Goal: Task Accomplishment & Management: Complete application form

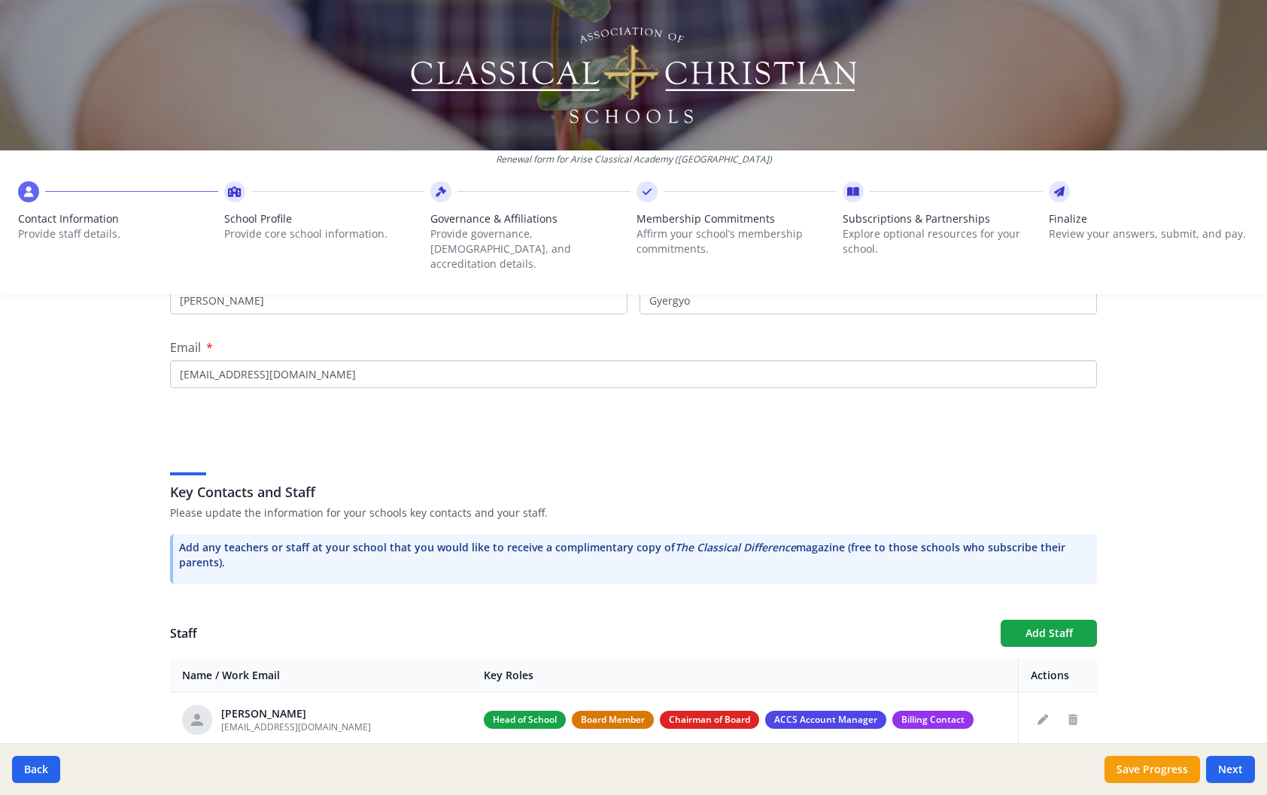
scroll to position [336, 0]
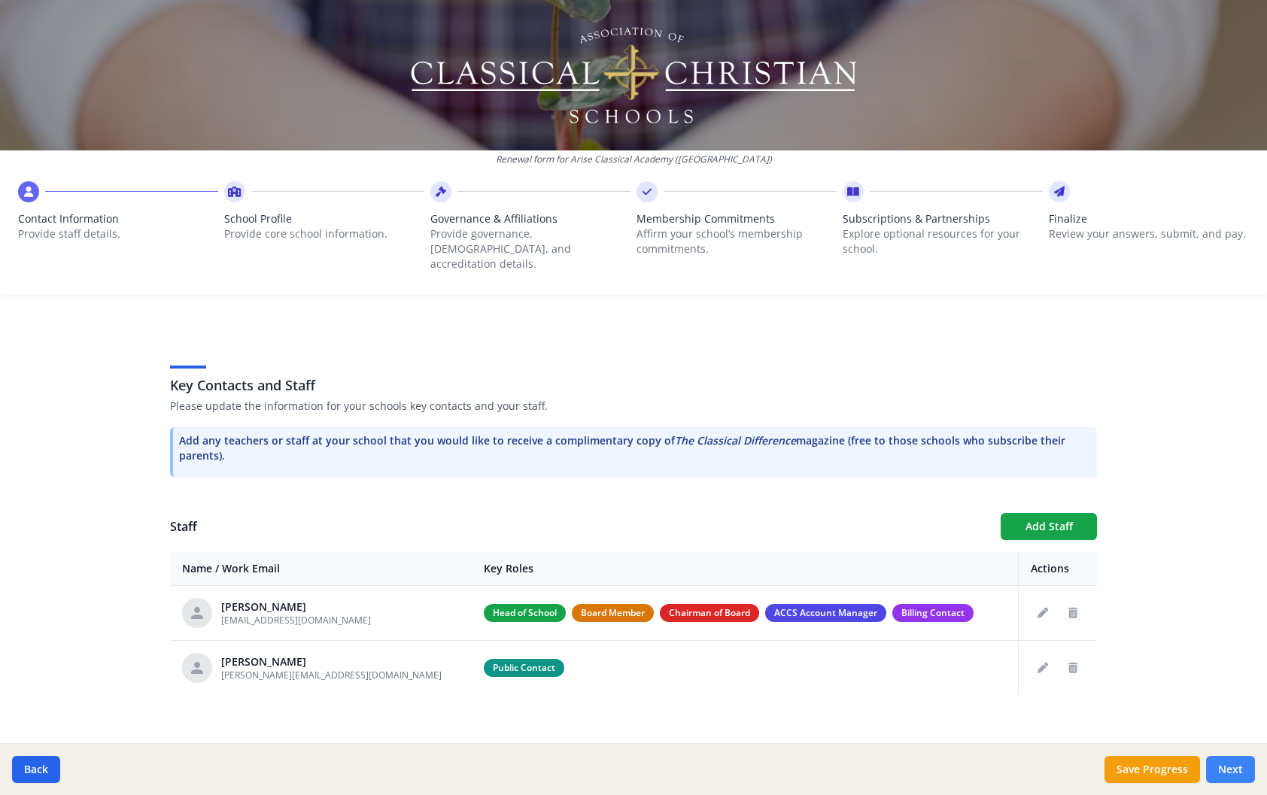
click at [1231, 772] on button "Next" at bounding box center [1230, 769] width 49 height 27
type input "(412) 600-3579"
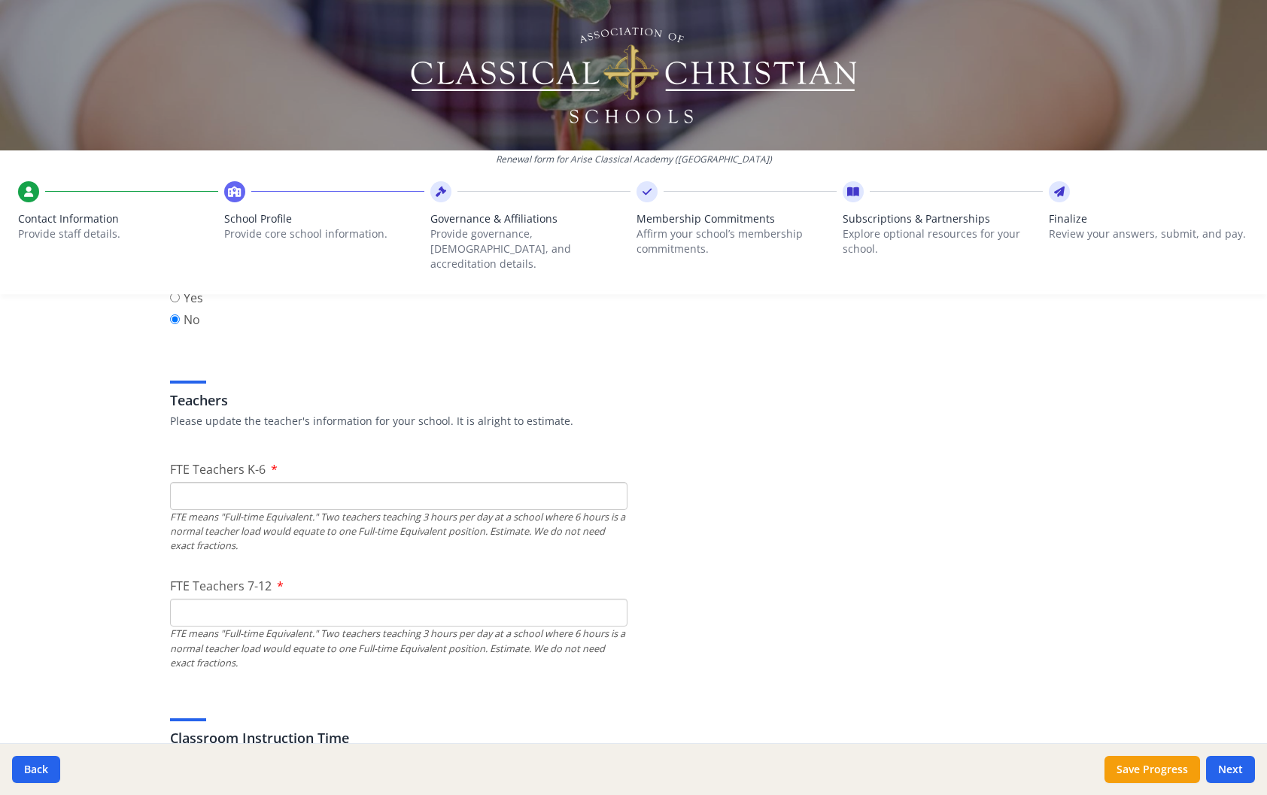
scroll to position [803, 0]
click at [293, 600] on input "FTE Teachers 7-12" at bounding box center [399, 612] width 458 height 28
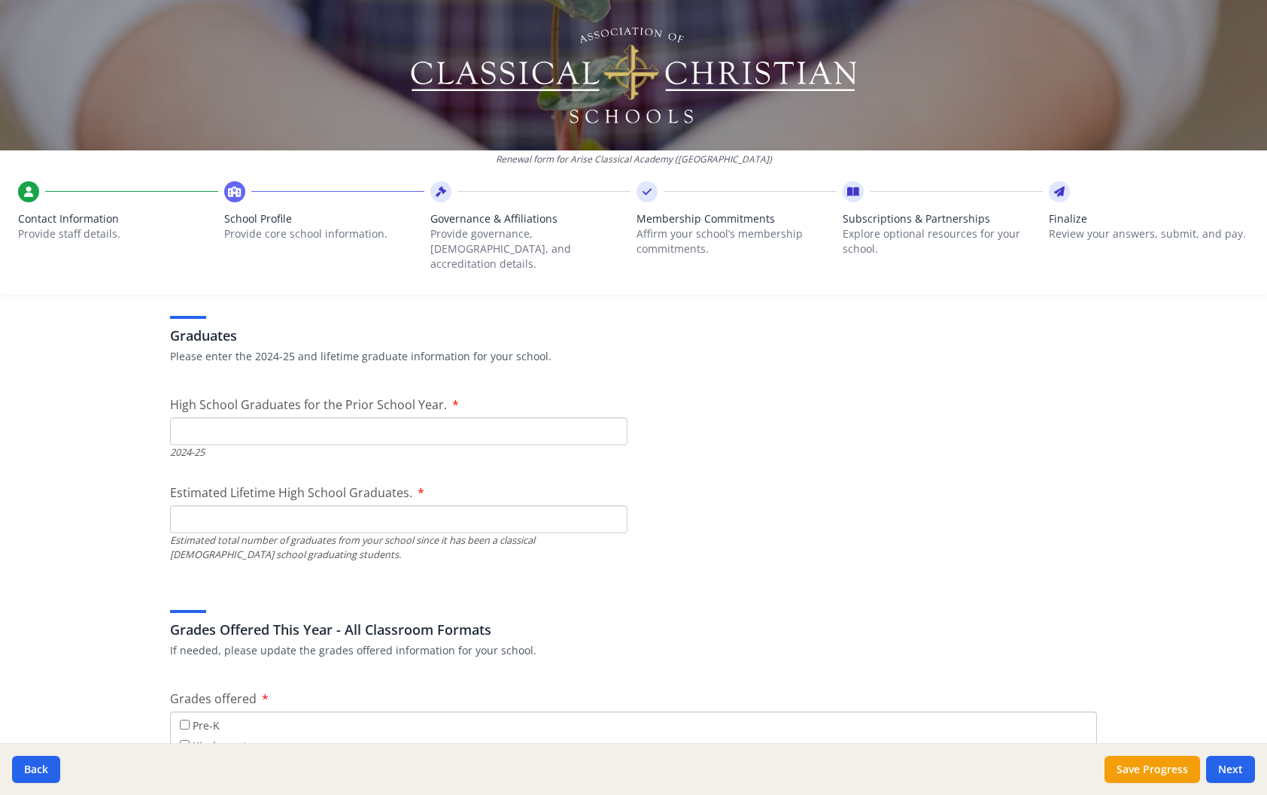
scroll to position [2141, 0]
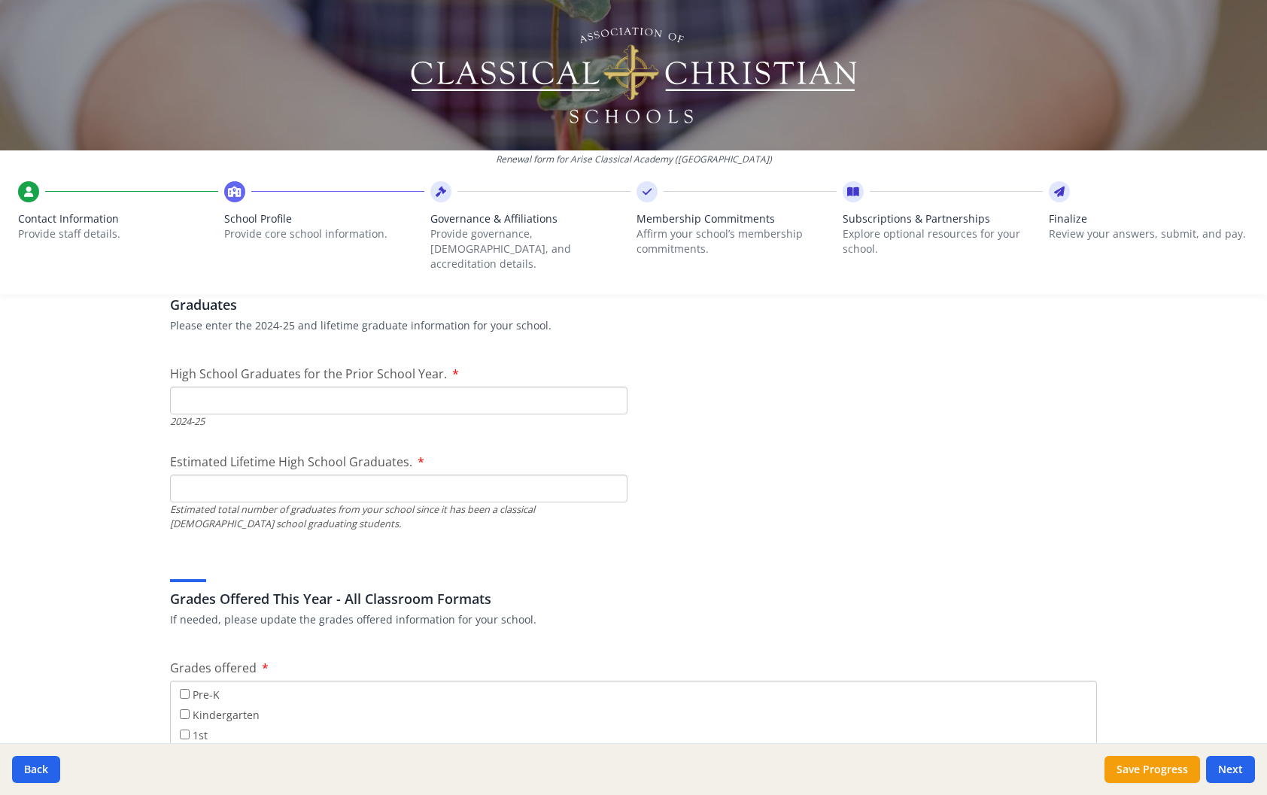
type input "0"
click at [273, 388] on input "High School Graduates for the Prior School Year." at bounding box center [399, 401] width 458 height 28
type input "0"
click at [253, 482] on input "Estimated Lifetime High School Graduates." at bounding box center [399, 489] width 458 height 28
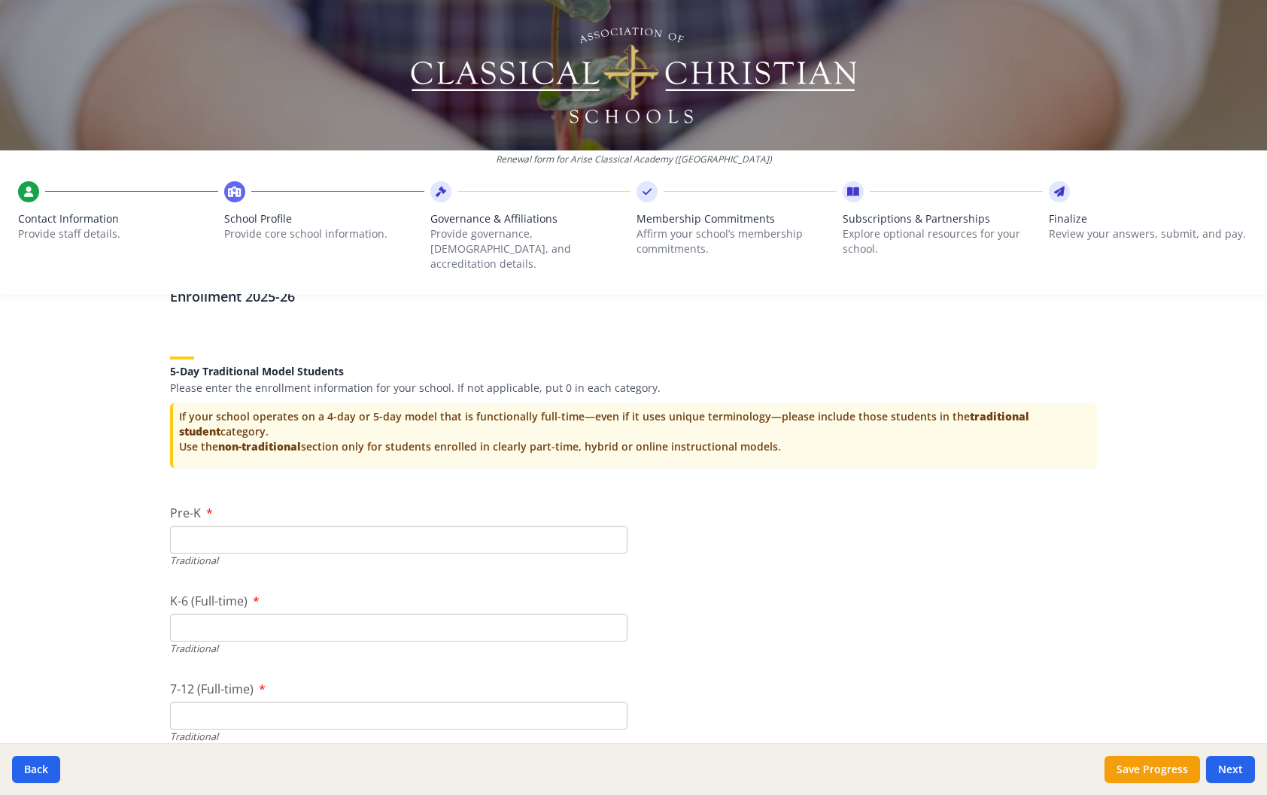
scroll to position [3073, 0]
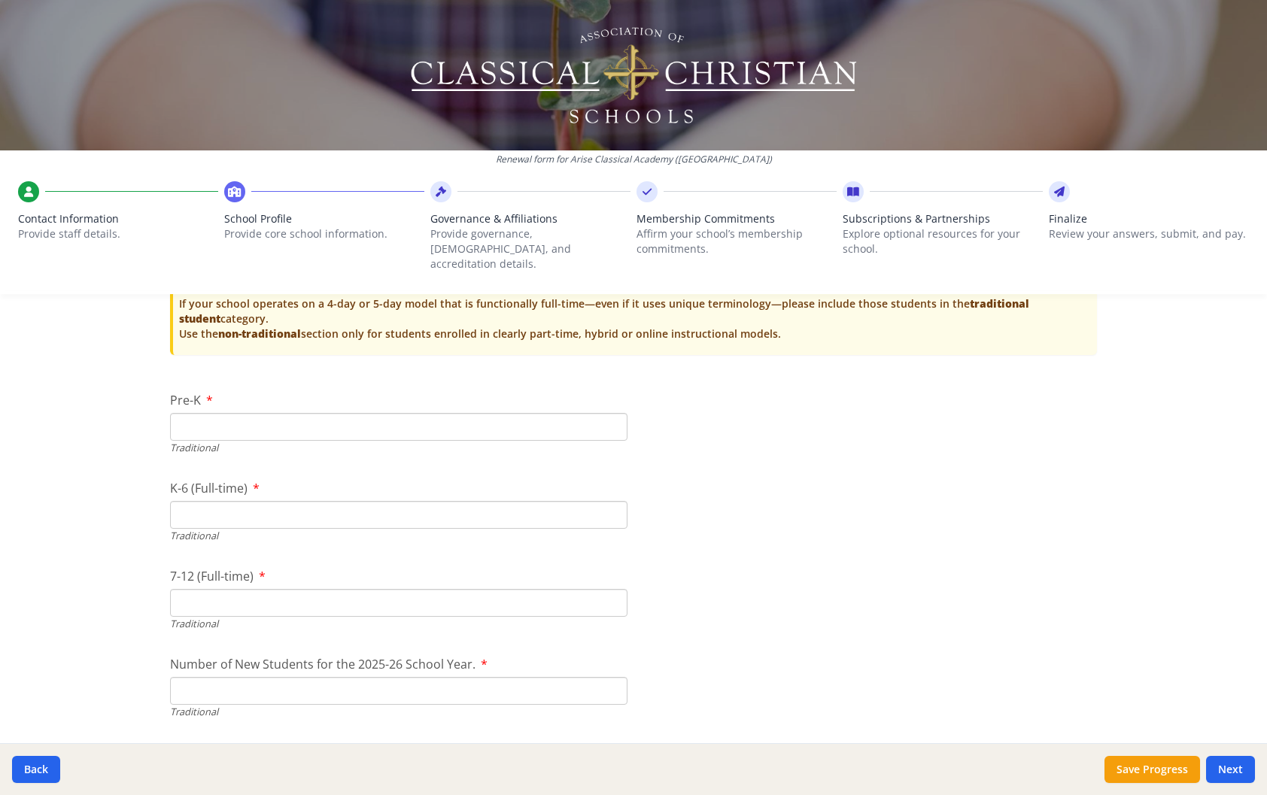
type input "0"
click at [223, 413] on input "Pre-K" at bounding box center [399, 427] width 458 height 28
type input "0"
click at [217, 501] on input "K-6 (Full-time)" at bounding box center [399, 515] width 458 height 28
type input "0"
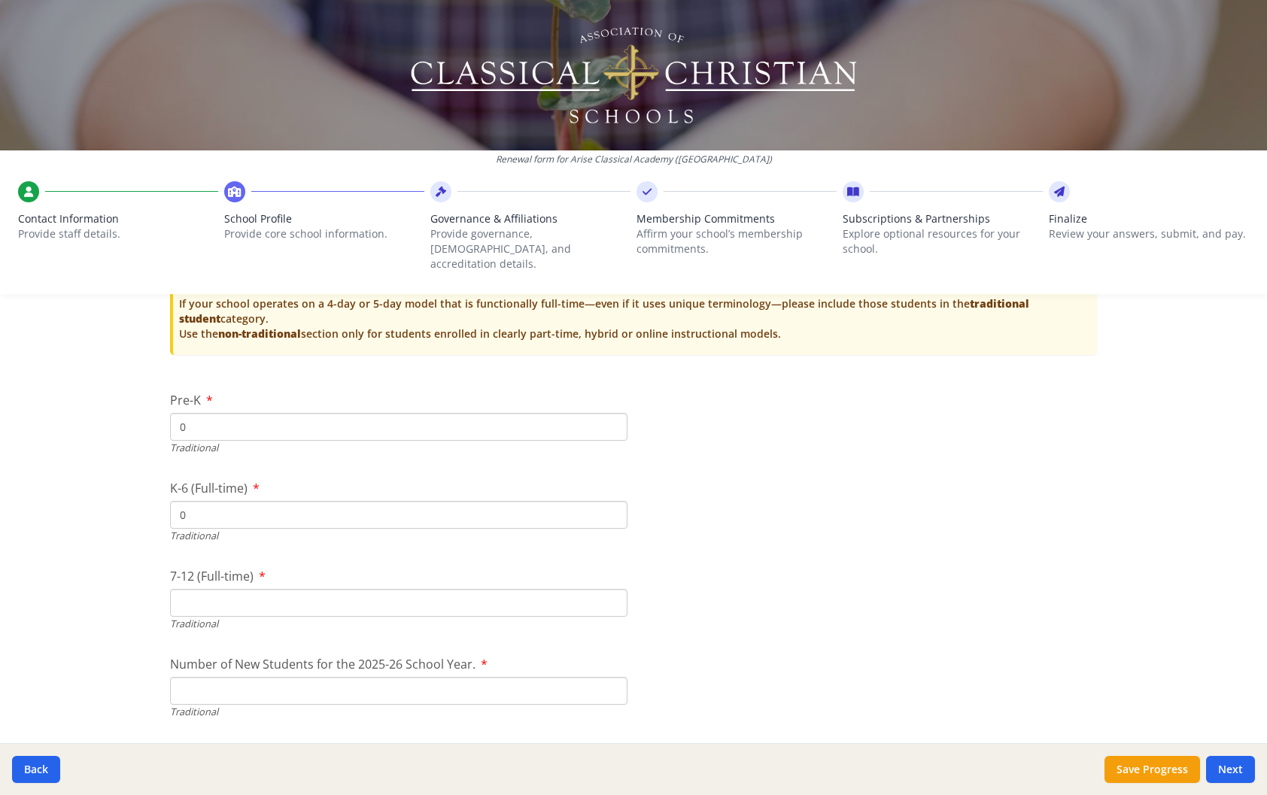
click at [192, 589] on input "7-12 (Full-time)" at bounding box center [399, 603] width 458 height 28
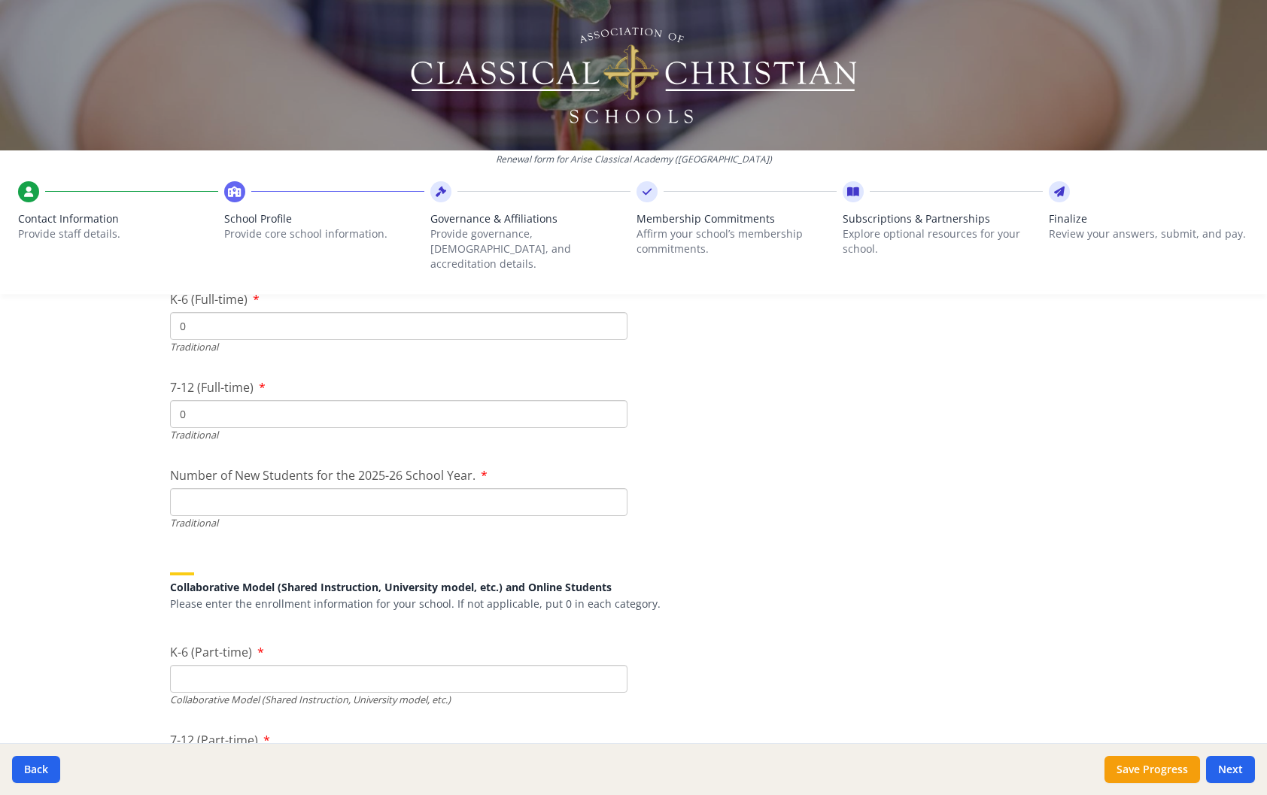
scroll to position [3263, 0]
type input "0"
click at [209, 488] on input "Number of New Students for the 2025-26 School Year." at bounding box center [399, 502] width 458 height 28
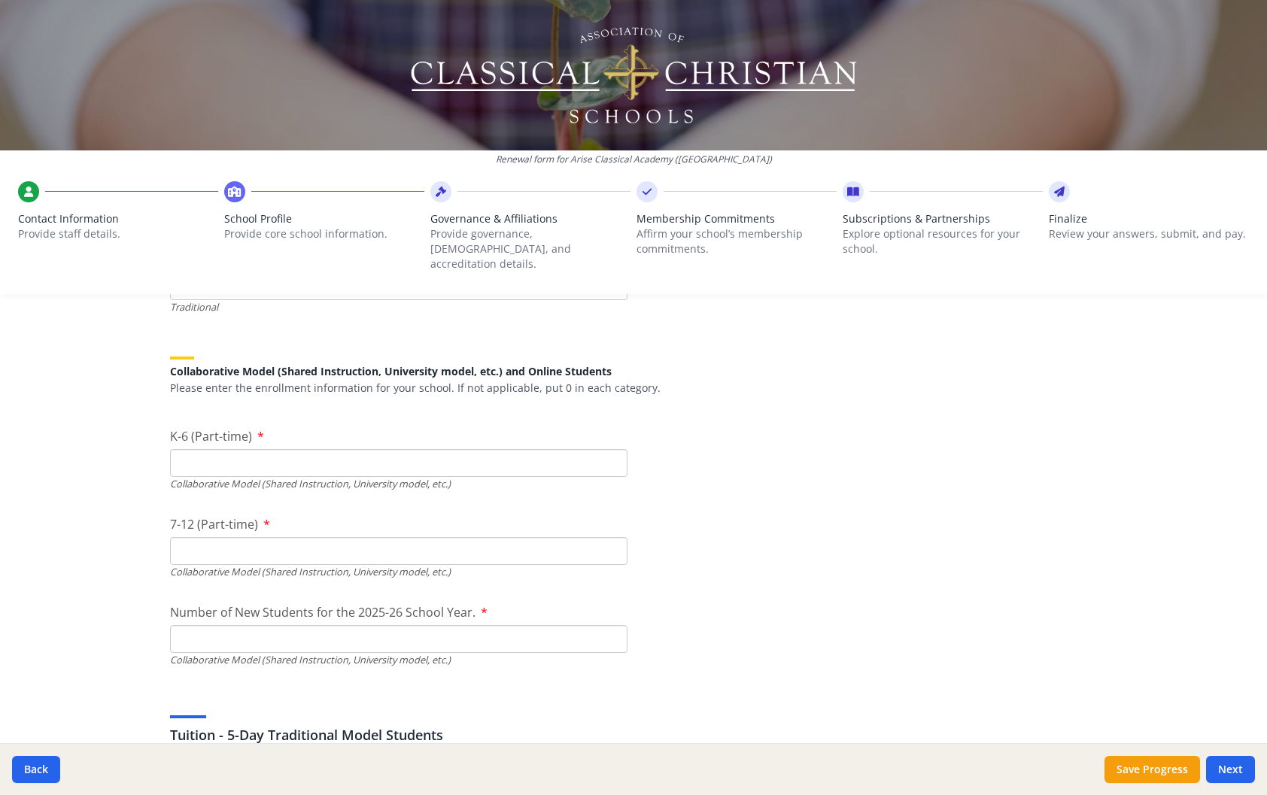
scroll to position [3478, 0]
type input "0"
click at [190, 459] on input "K-6 (Part-time)" at bounding box center [399, 463] width 458 height 28
type input "0"
click at [212, 537] on input "7-12 (Part-time)" at bounding box center [399, 551] width 458 height 28
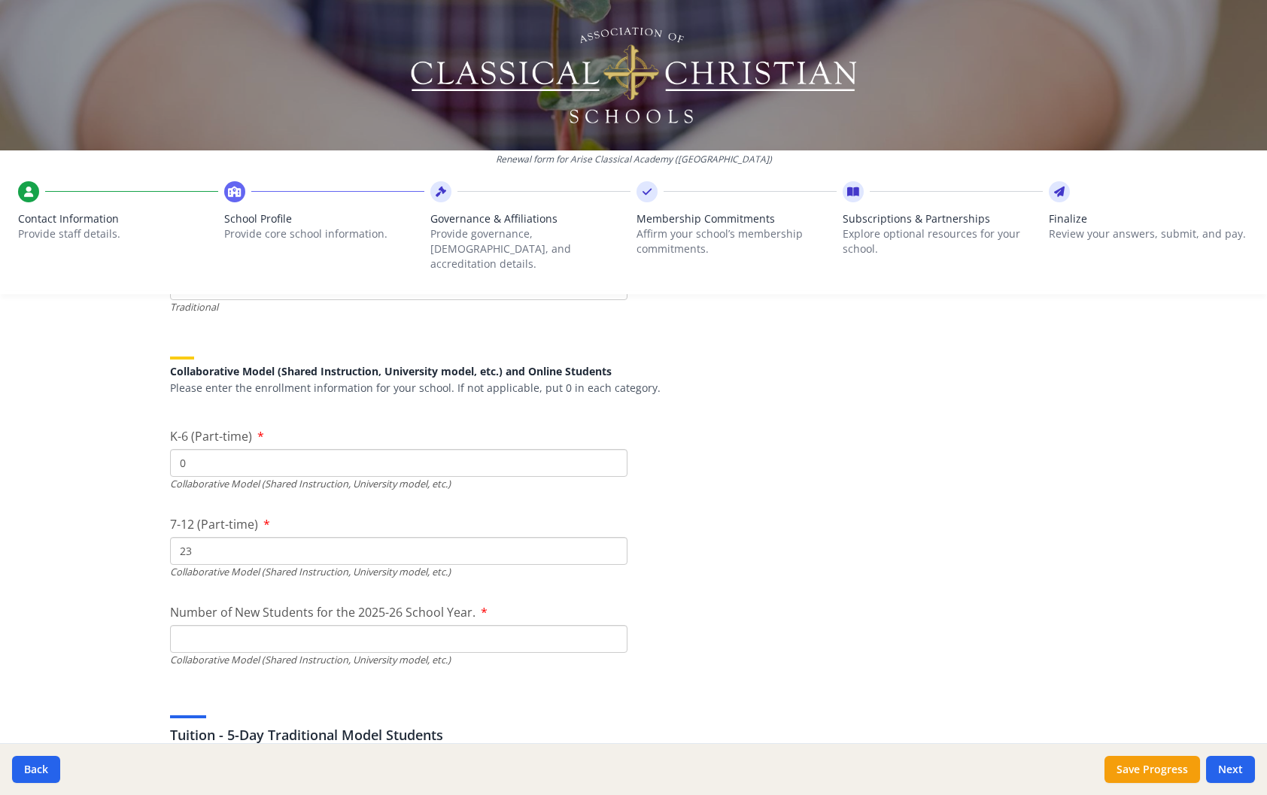
type input "23"
click at [217, 625] on input "Number of New Students for the 2025-26 School Year." at bounding box center [399, 639] width 458 height 28
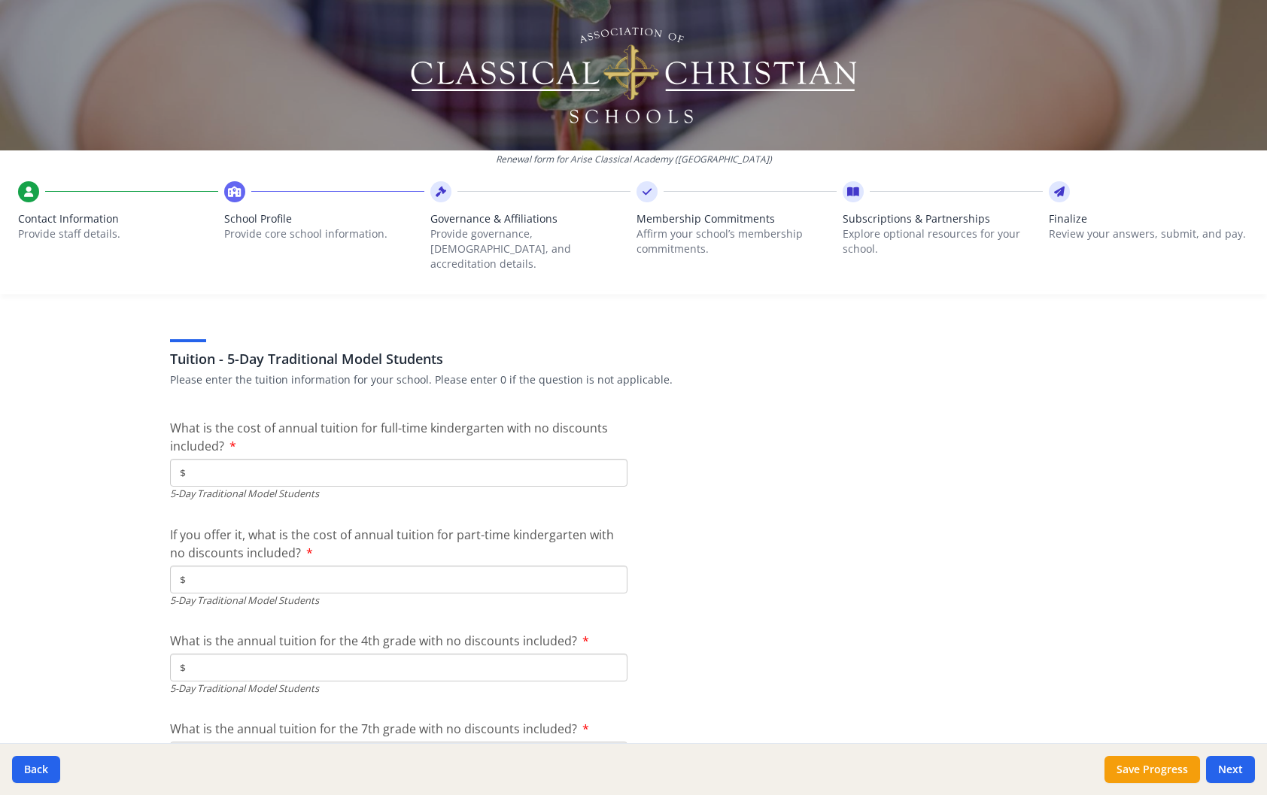
scroll to position [3855, 0]
type input "10"
click at [223, 464] on input "$" at bounding box center [399, 472] width 458 height 28
type input "$0"
click at [217, 565] on input "$" at bounding box center [399, 579] width 458 height 28
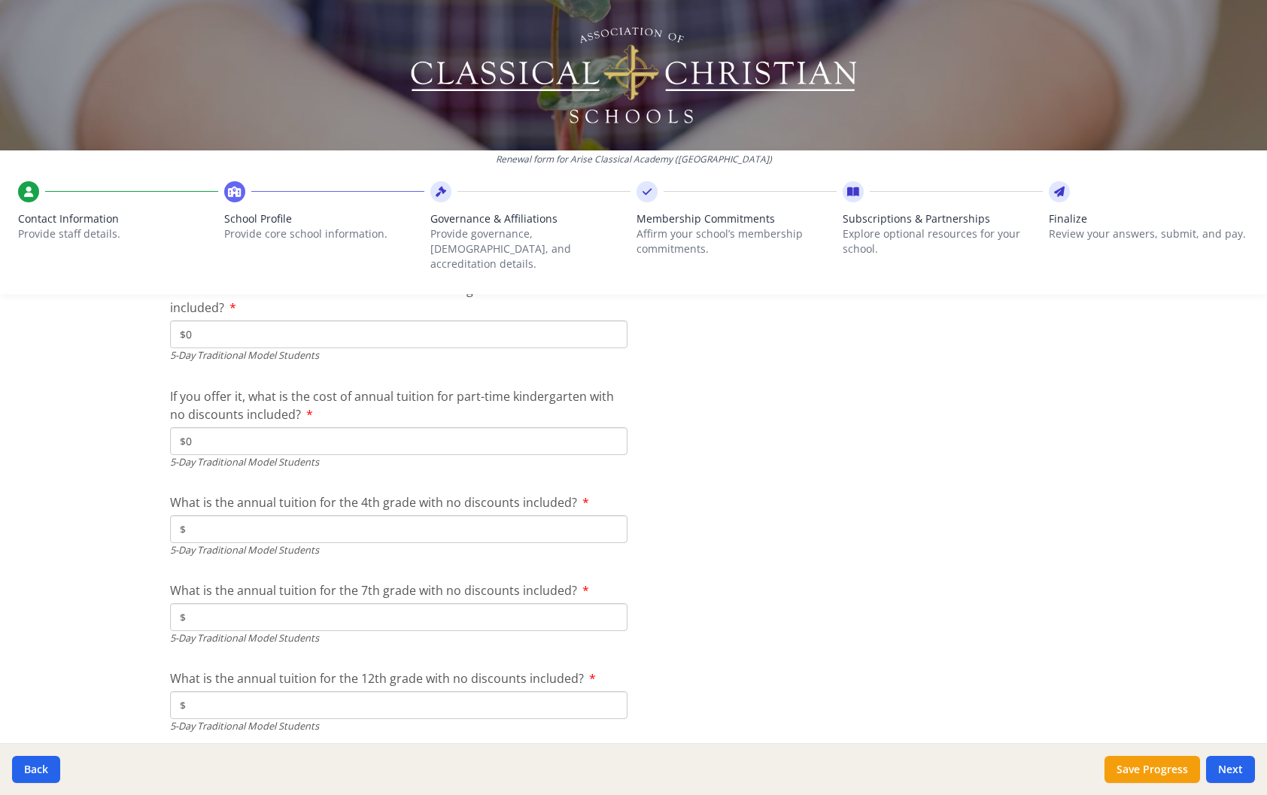
scroll to position [3994, 0]
type input "$0"
click at [214, 543] on div "5-Day Traditional Model Students" at bounding box center [399, 550] width 458 height 14
click at [223, 603] on input "$" at bounding box center [399, 617] width 458 height 28
click at [227, 543] on div "5-Day Traditional Model Students" at bounding box center [399, 550] width 458 height 14
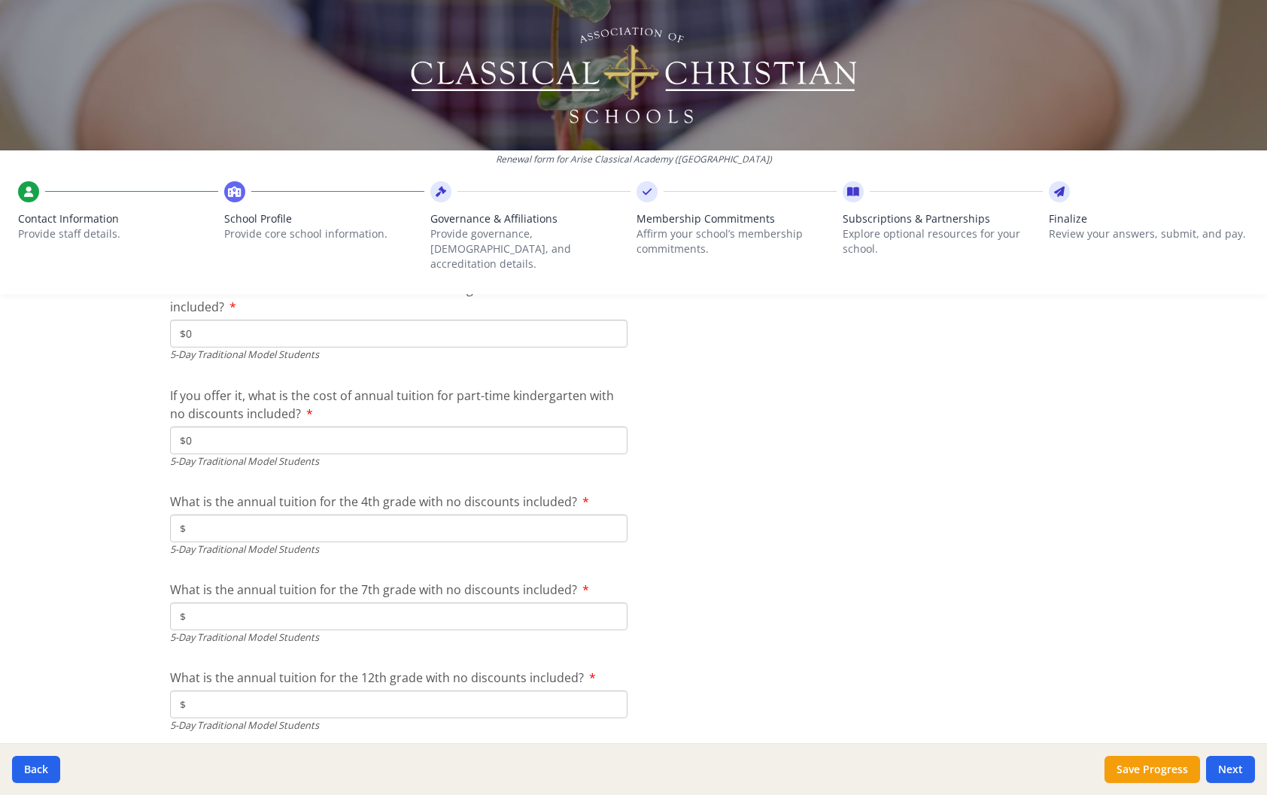
click at [216, 515] on input "$" at bounding box center [399, 529] width 458 height 28
type input "$0"
click at [202, 607] on input "$" at bounding box center [399, 617] width 458 height 28
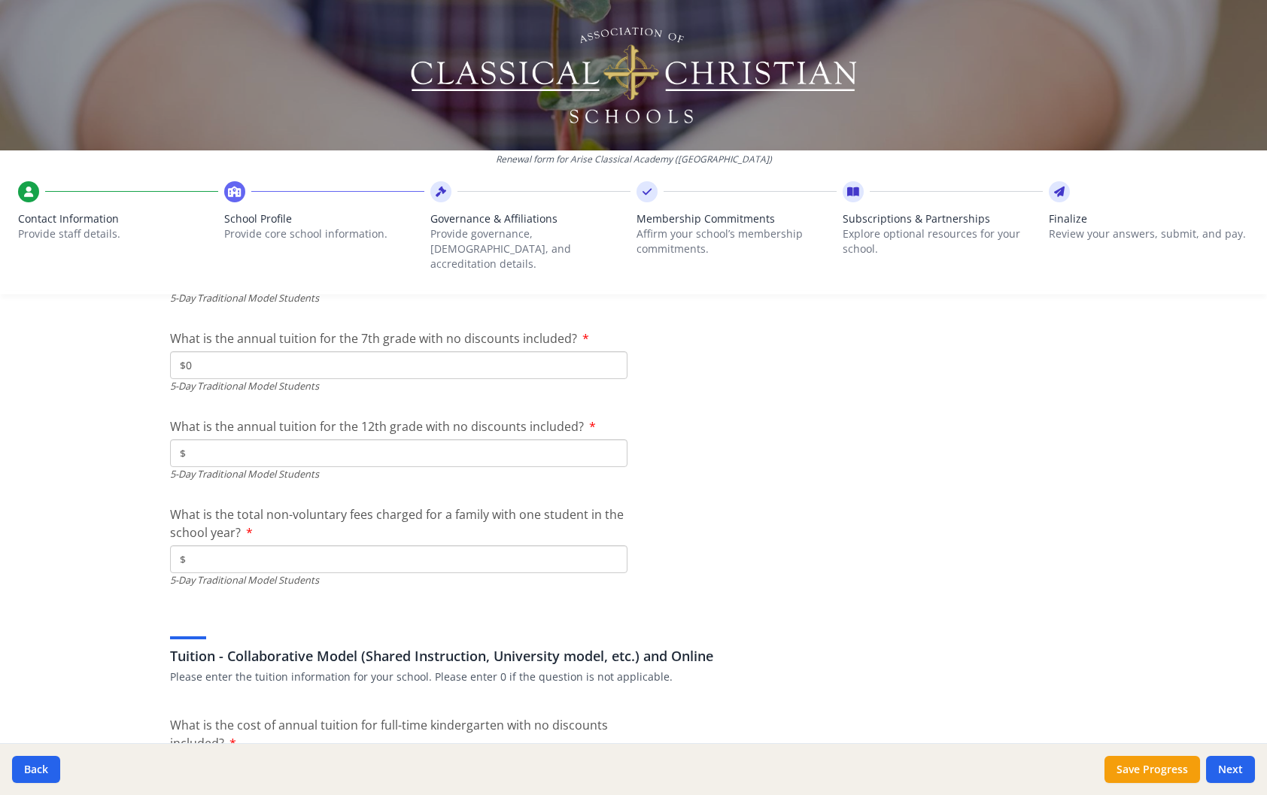
type input "$0"
click at [199, 546] on input "$" at bounding box center [399, 560] width 458 height 28
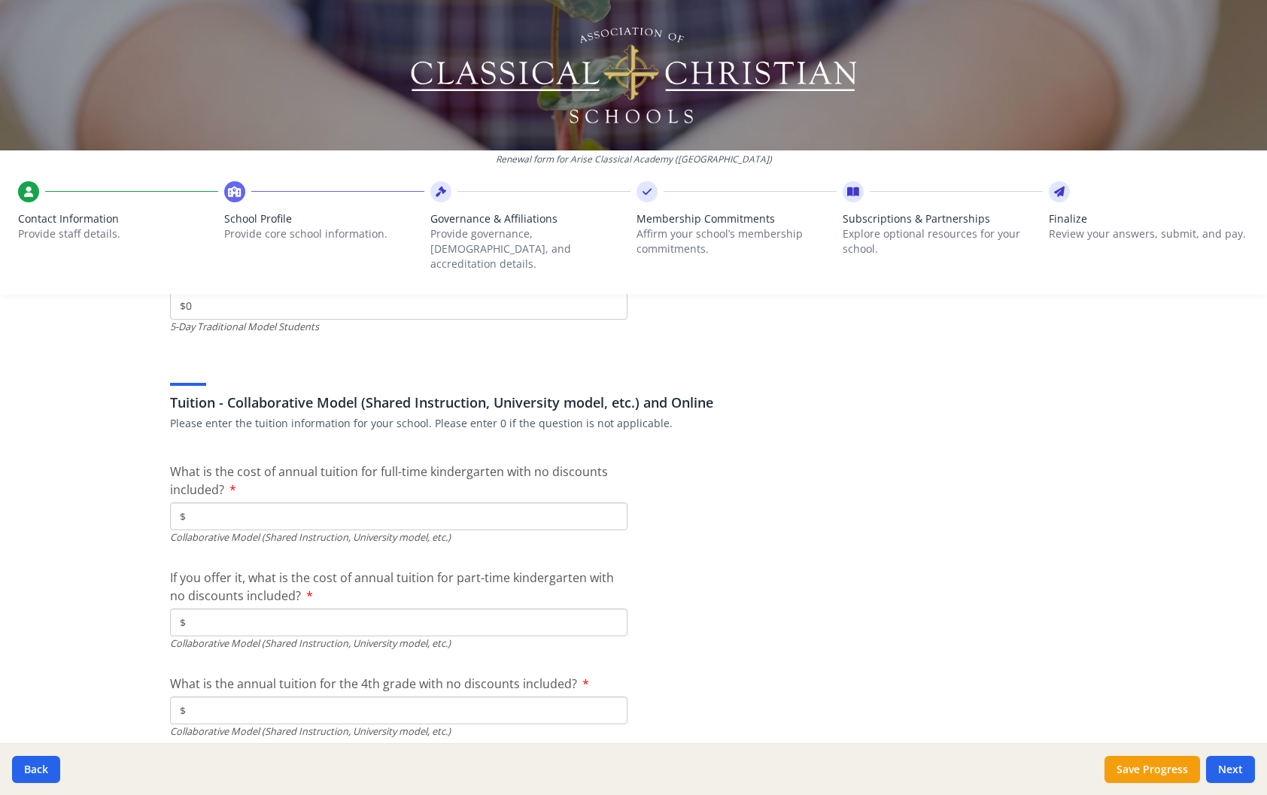
scroll to position [4536, 0]
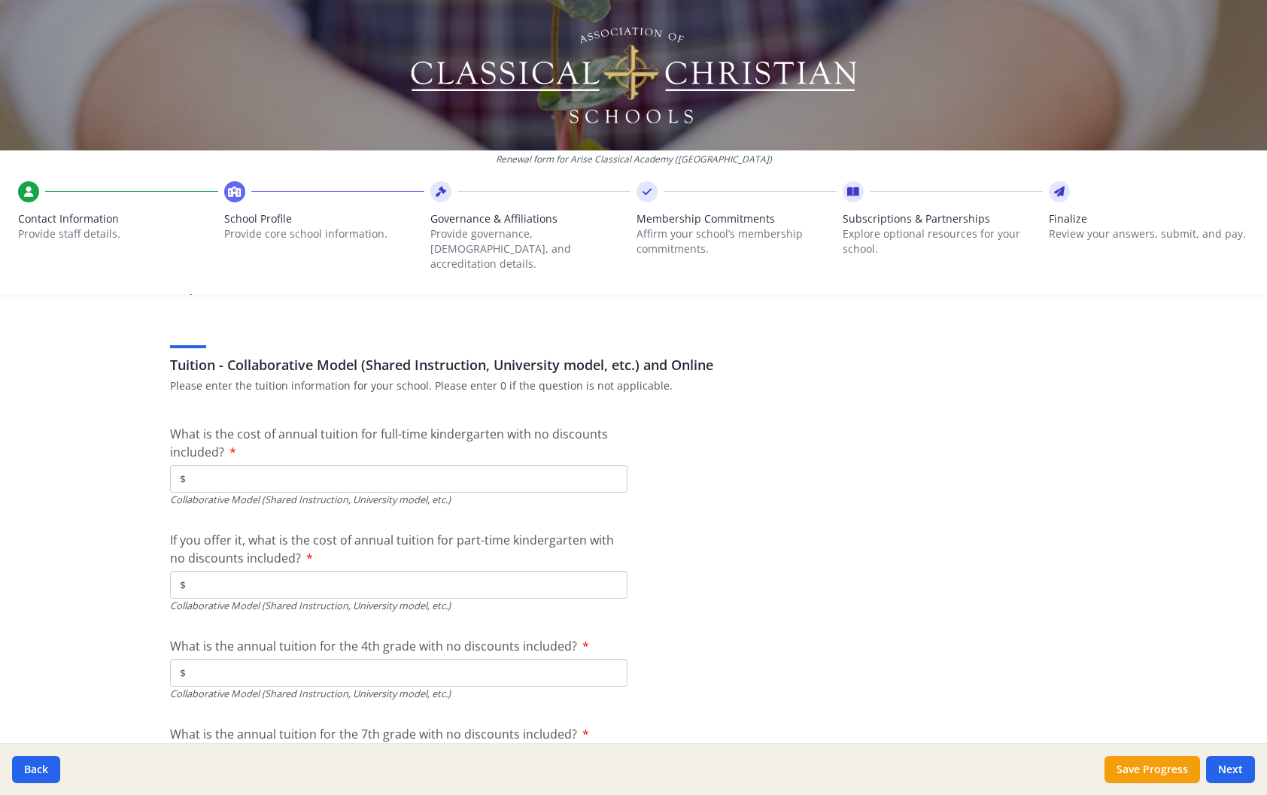
type input "$0"
click at [196, 465] on input "$" at bounding box center [399, 479] width 458 height 28
